Goal: Check status: Check status

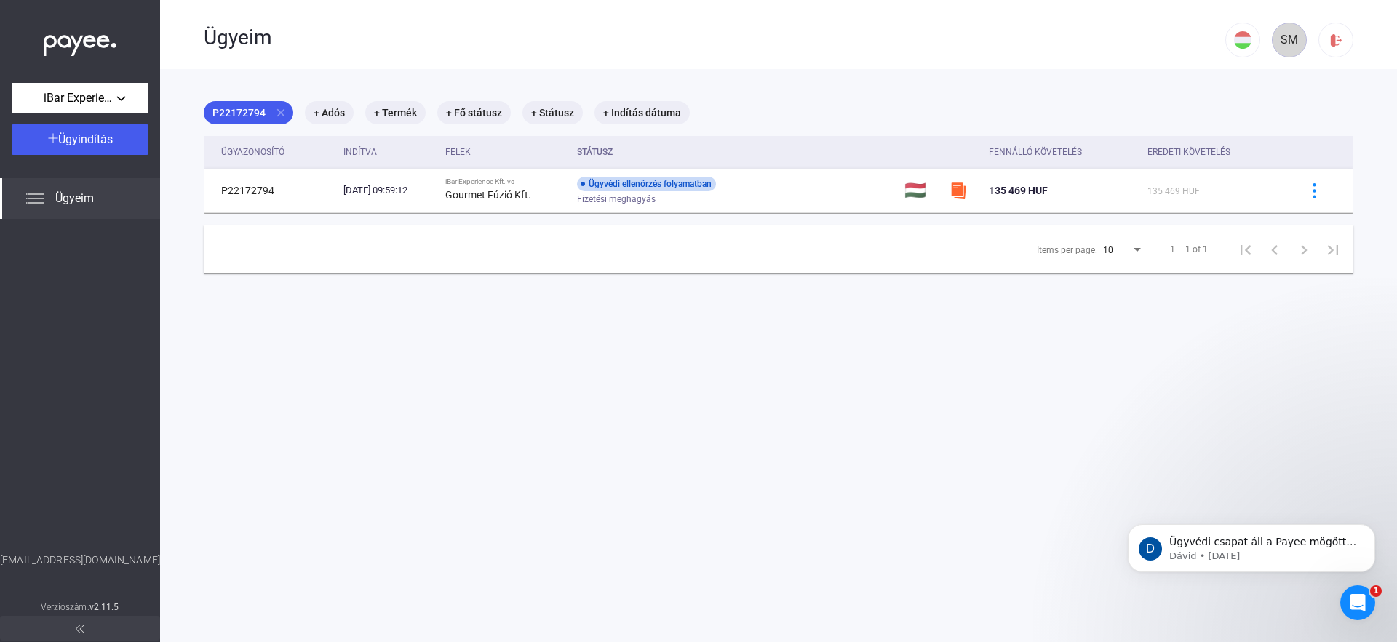
click at [1286, 44] on div "SM" at bounding box center [1289, 39] width 25 height 17
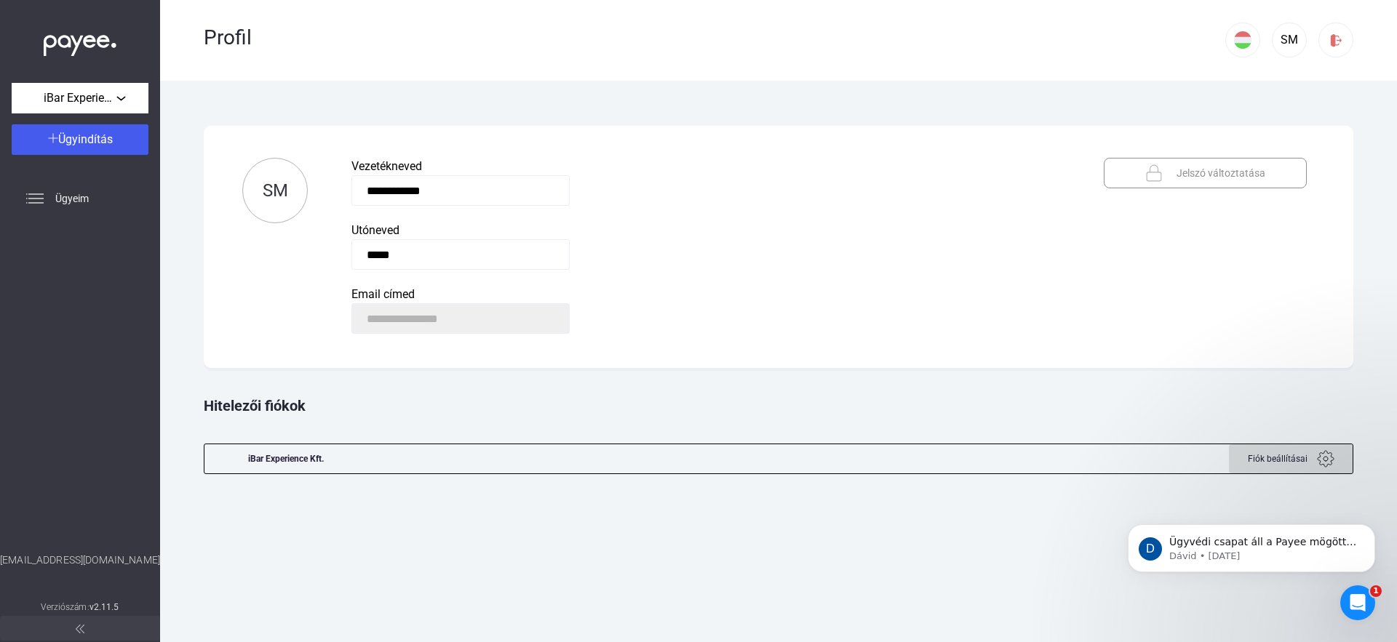
click at [1324, 453] on img at bounding box center [1325, 458] width 17 height 17
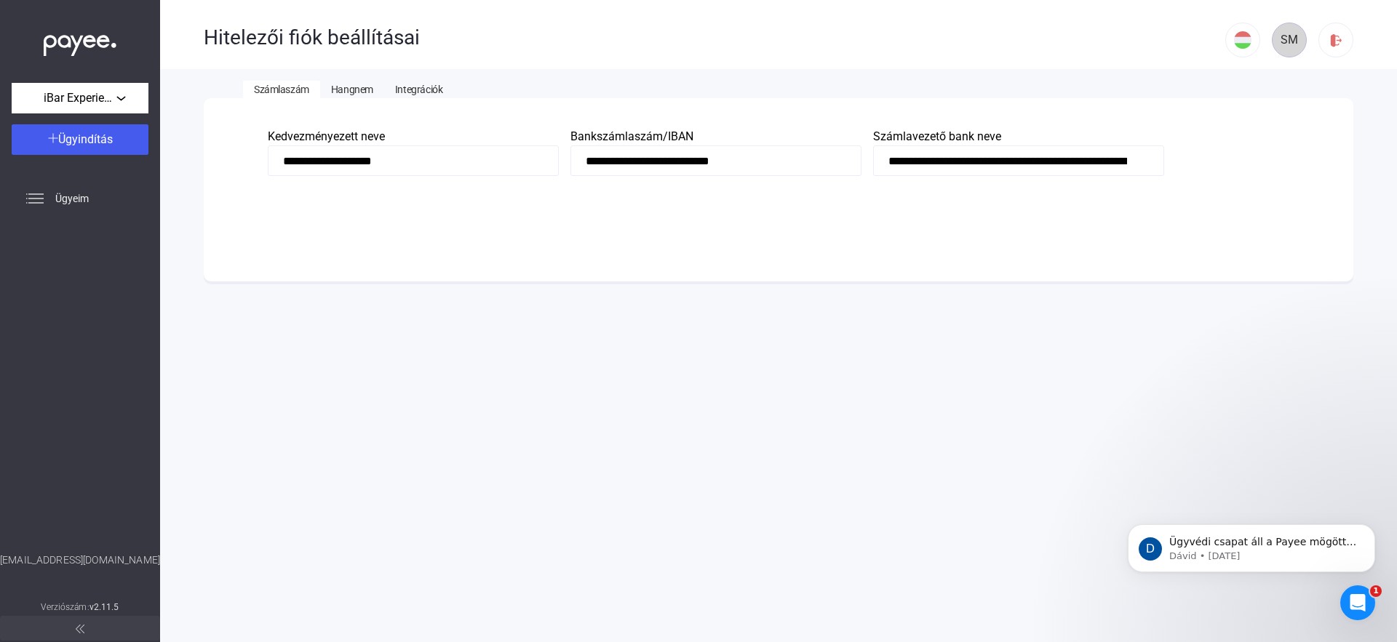
click at [1296, 41] on div "SM" at bounding box center [1289, 39] width 25 height 17
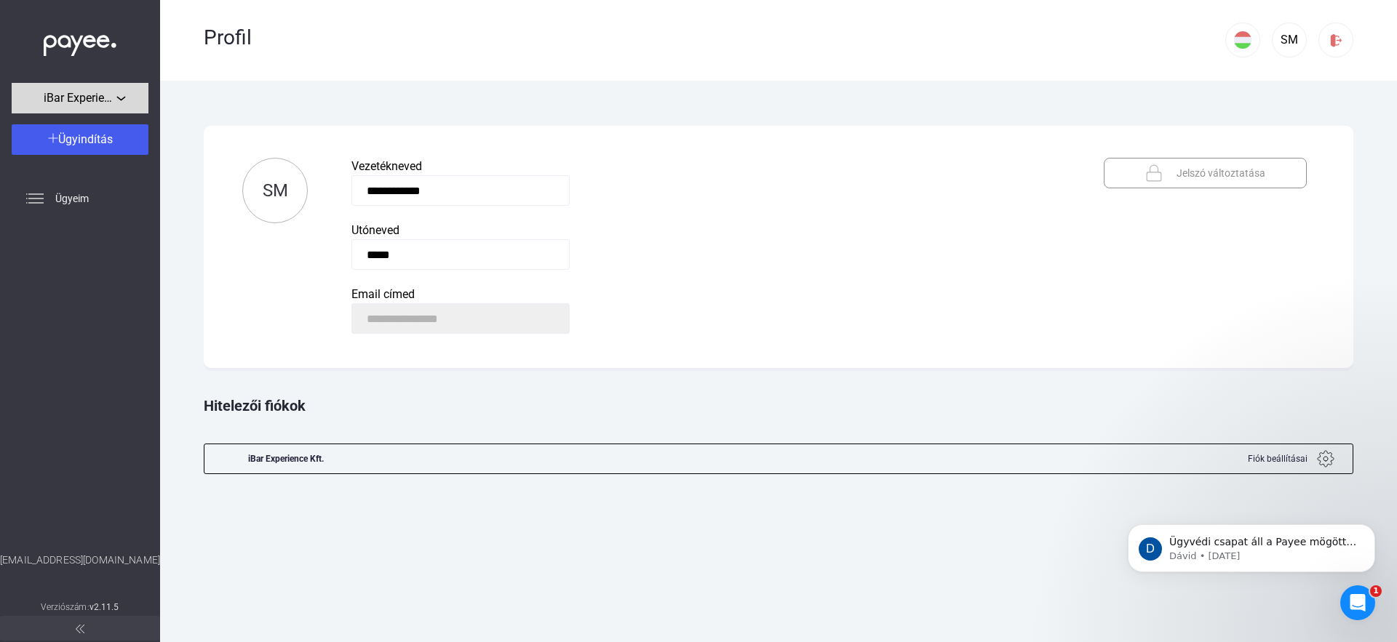
click at [124, 103] on div "iBar Experience Kft." at bounding box center [80, 98] width 128 height 18
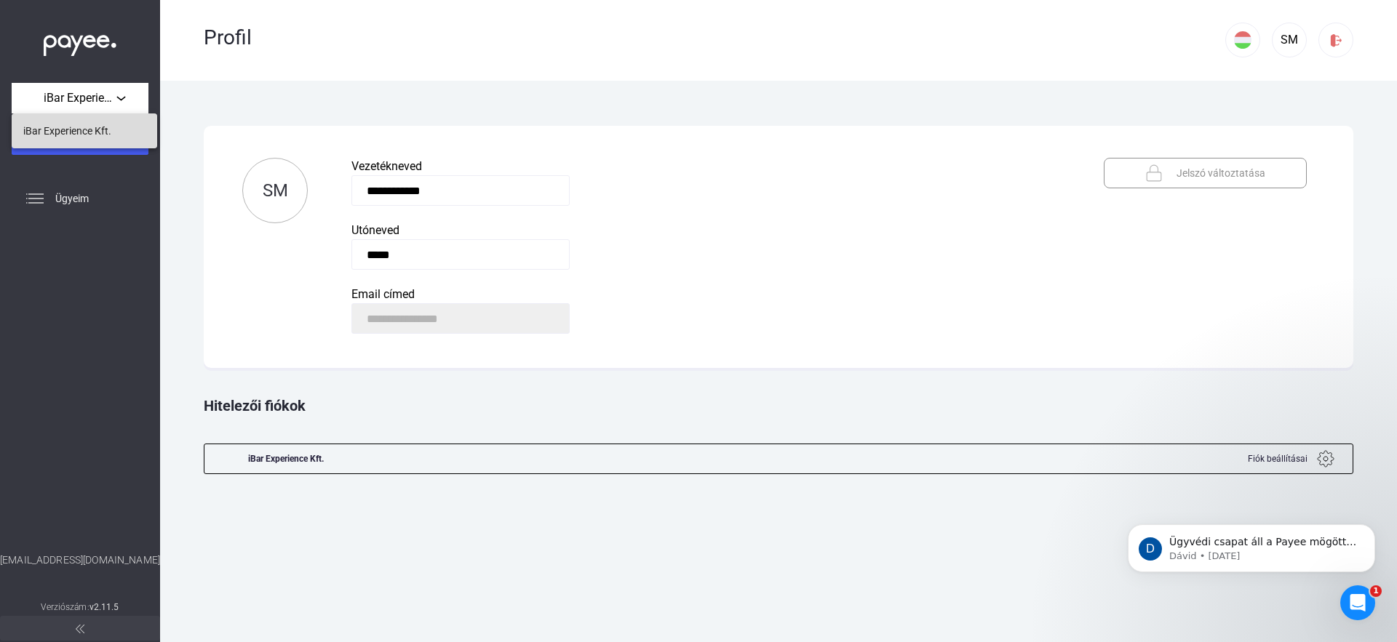
click at [109, 139] on span "iBar Experience Kft." at bounding box center [67, 130] width 88 height 17
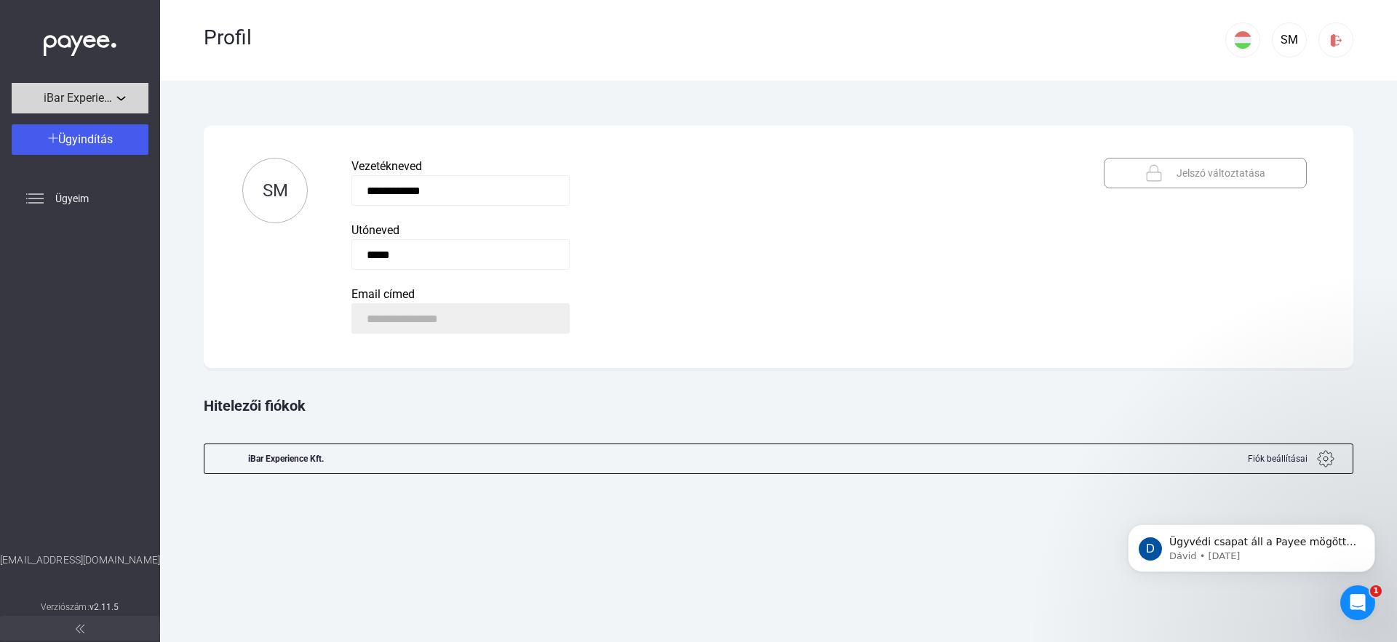
click at [124, 103] on div "iBar Experience Kft." at bounding box center [80, 98] width 128 height 18
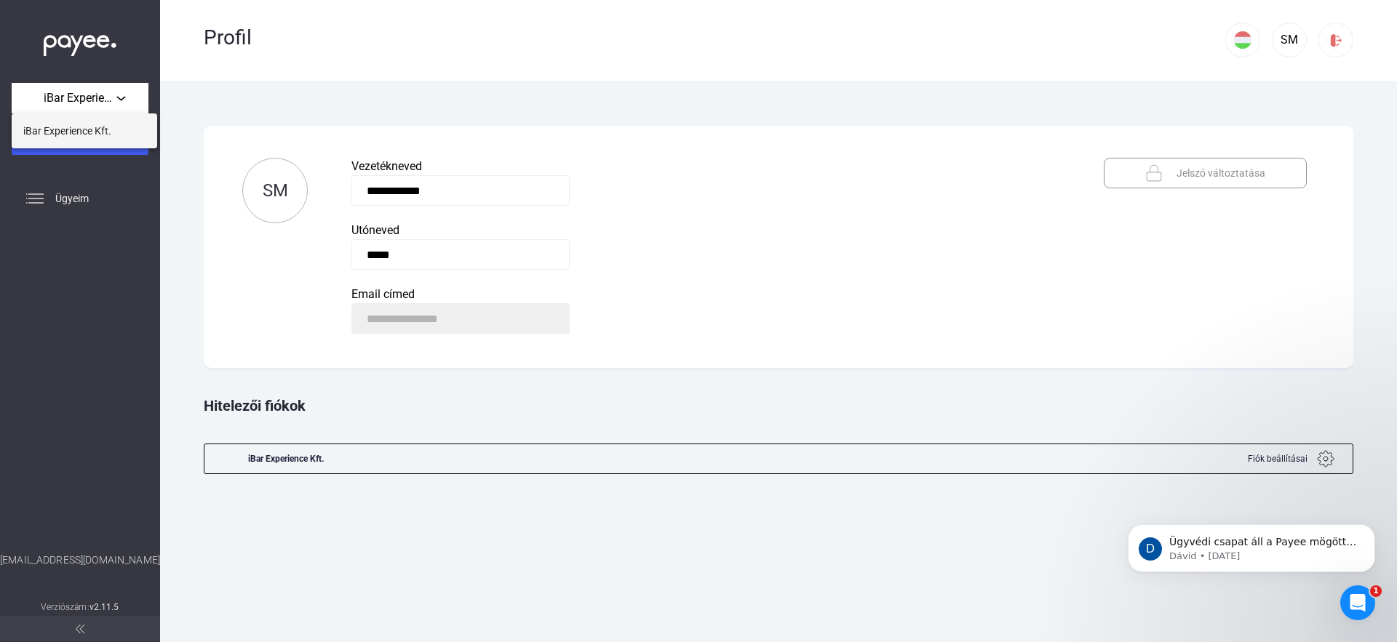
click at [69, 129] on span "iBar Experience Kft." at bounding box center [67, 130] width 88 height 17
click at [1291, 44] on div "SM" at bounding box center [1289, 39] width 25 height 17
click at [80, 197] on span "Ügyeim" at bounding box center [71, 198] width 33 height 17
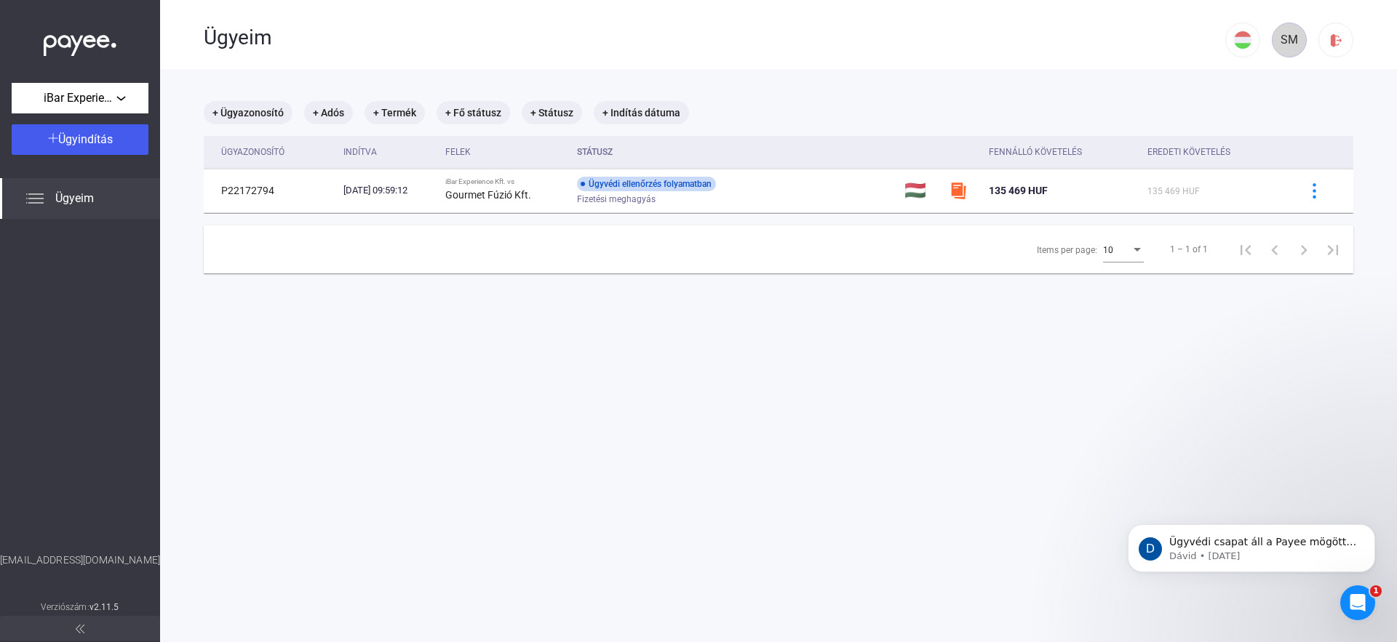
click at [1283, 39] on div "SM" at bounding box center [1289, 39] width 25 height 17
